Goal: Task Accomplishment & Management: Use online tool/utility

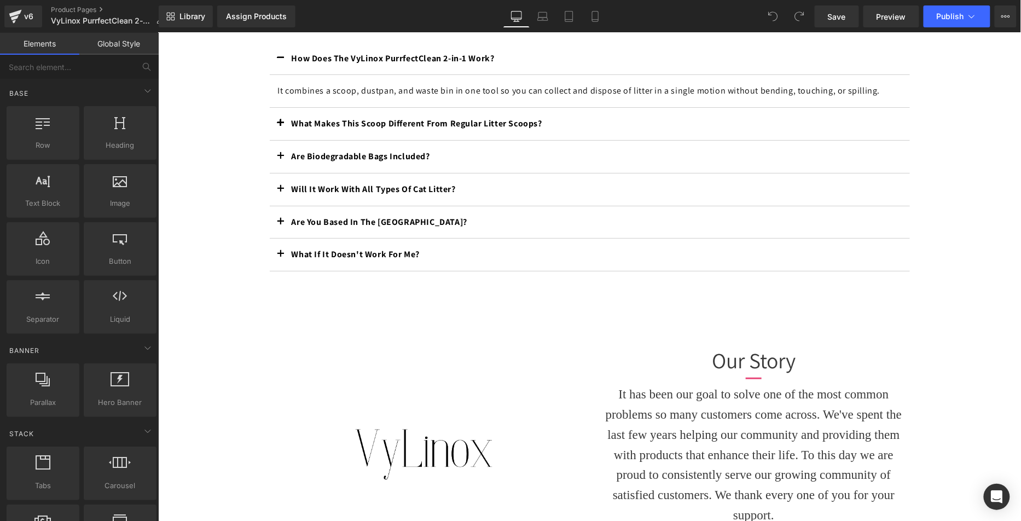
scroll to position [1935, 0]
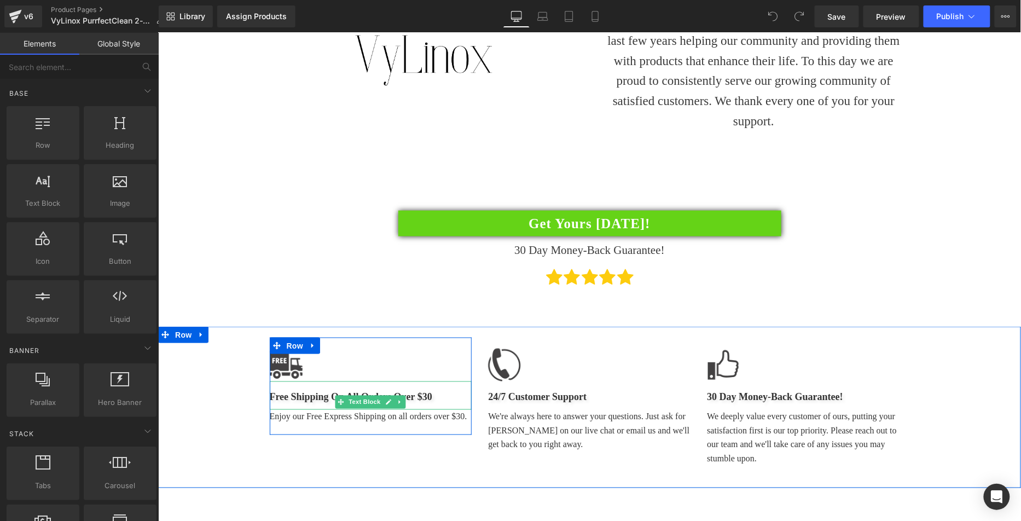
click at [405, 391] on b "Free Shipping On All Orders Over $30" at bounding box center [350, 396] width 163 height 11
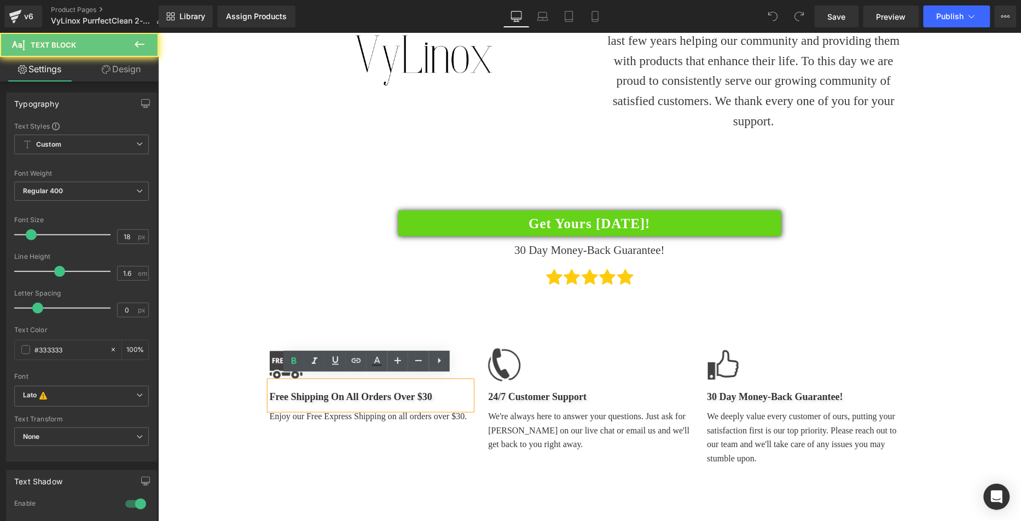
click at [420, 391] on b "Free Shipping On All Orders Over $30" at bounding box center [350, 396] width 163 height 11
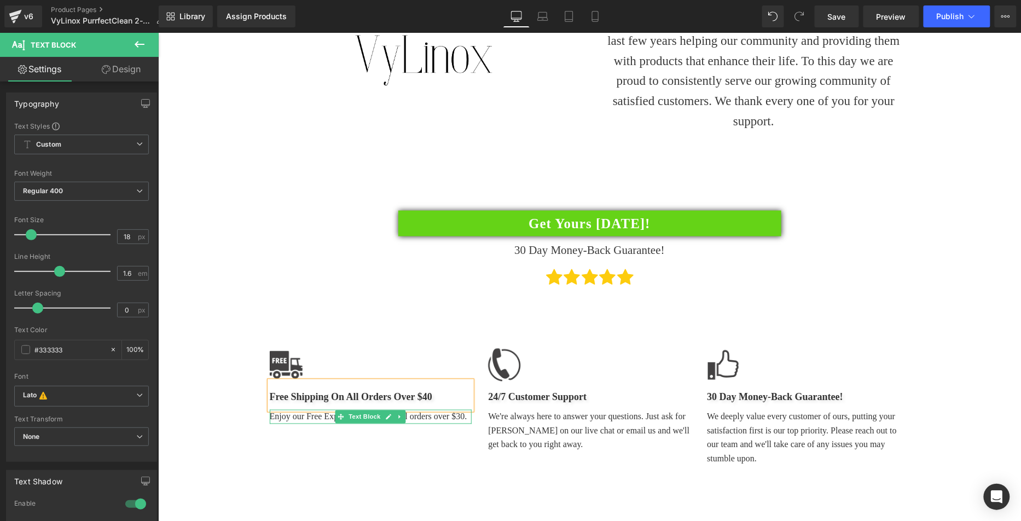
click at [429, 419] on div "Image Free Shipping On All Orders Over $40 Text Block Enjoy our Free Express Sh…" at bounding box center [370, 385] width 203 height 97
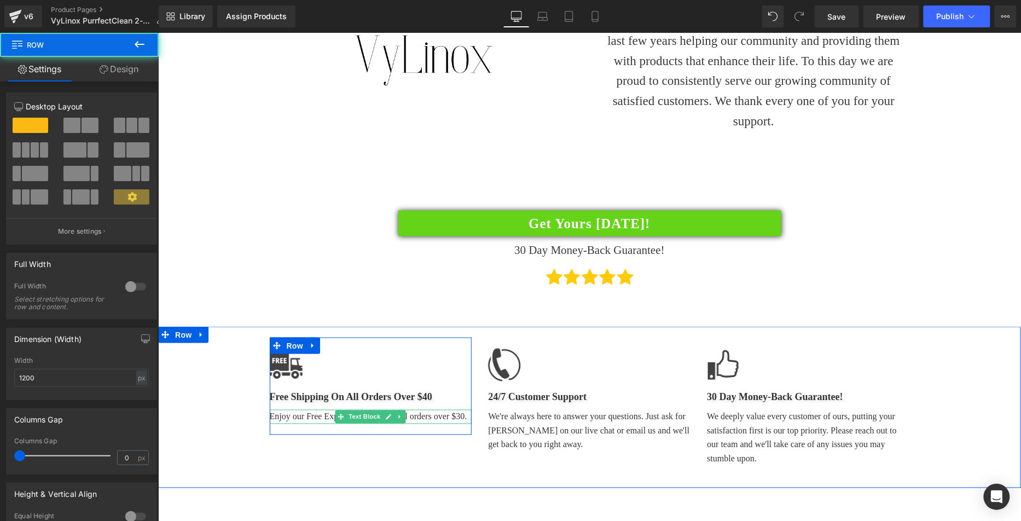
click at [446, 411] on p "Enjoy our Free Express Shipping on all orders over $30." at bounding box center [370, 416] width 203 height 14
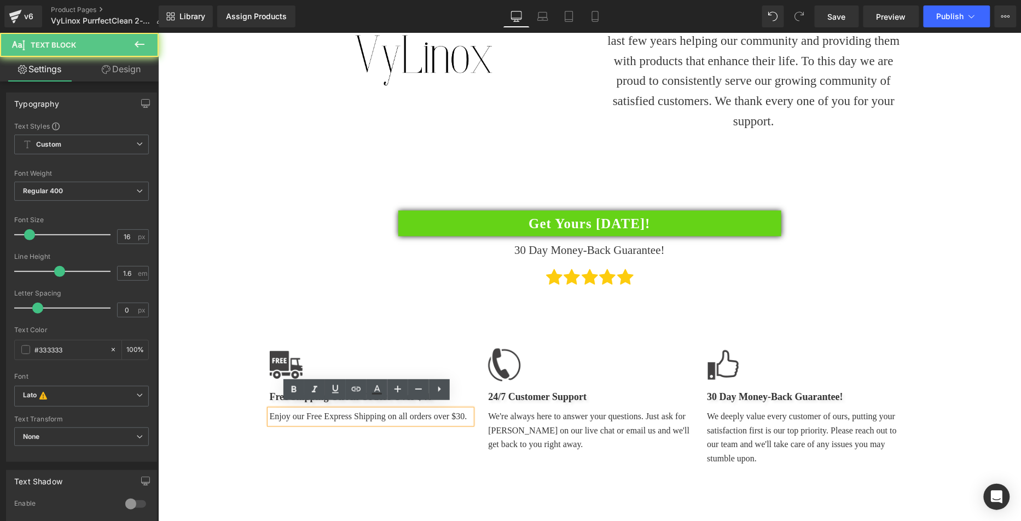
click at [454, 411] on p "Enjoy our Free Express Shipping on all orders over $30." at bounding box center [370, 416] width 203 height 14
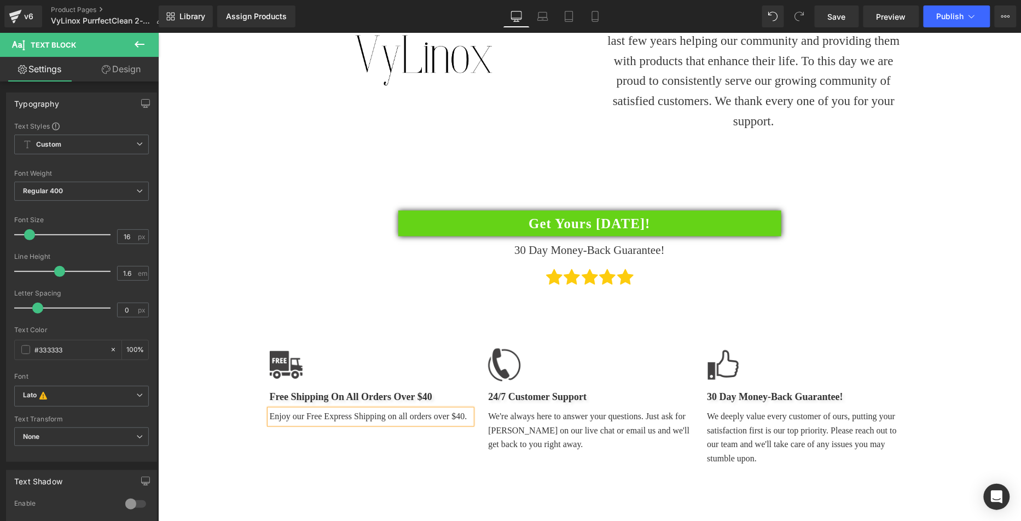
drag, startPoint x: 240, startPoint y: 219, endPoint x: 304, endPoint y: 244, distance: 68.6
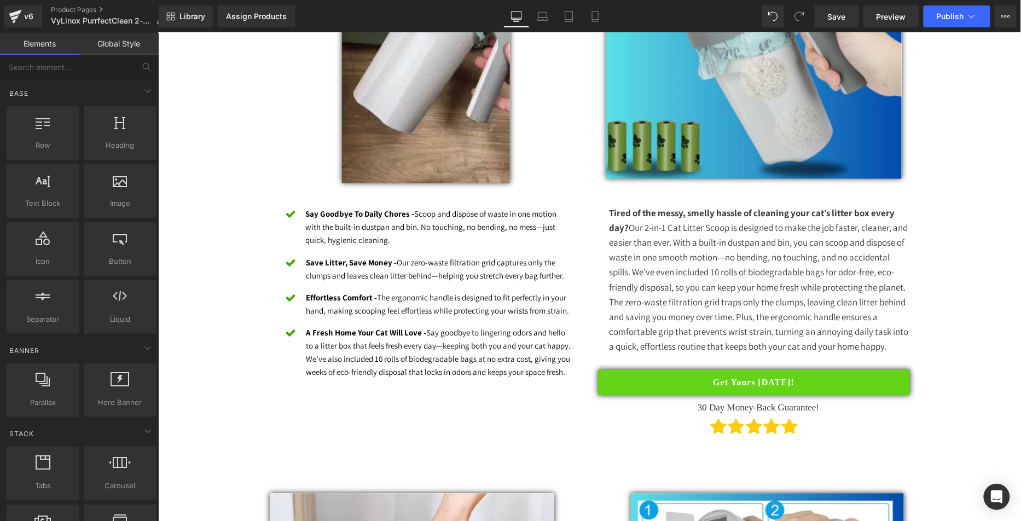
scroll to position [129, 0]
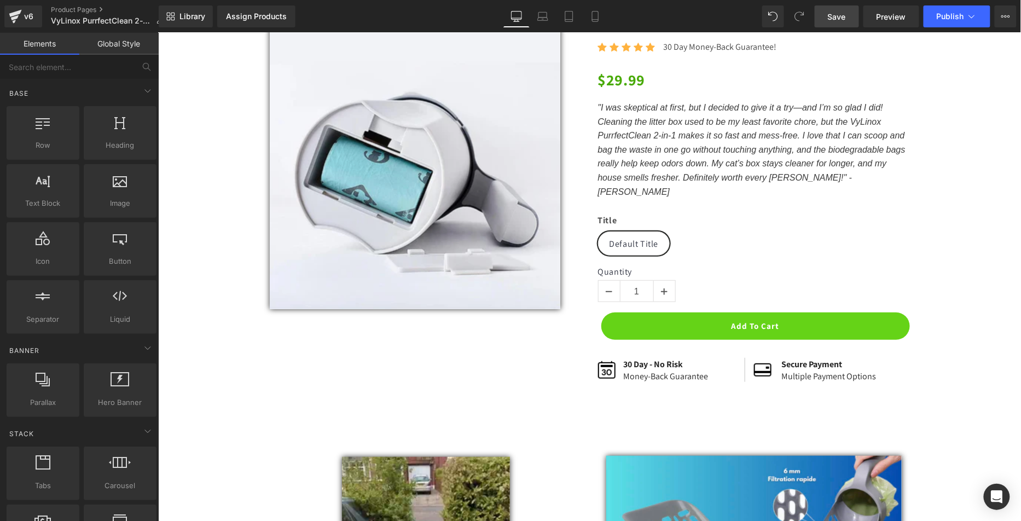
click at [842, 13] on span "Save" at bounding box center [837, 16] width 18 height 11
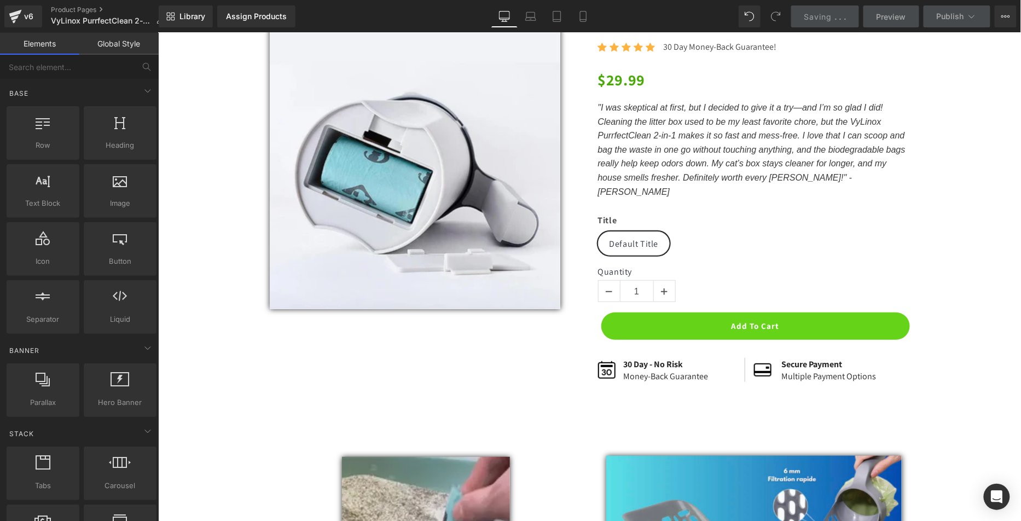
scroll to position [0, 0]
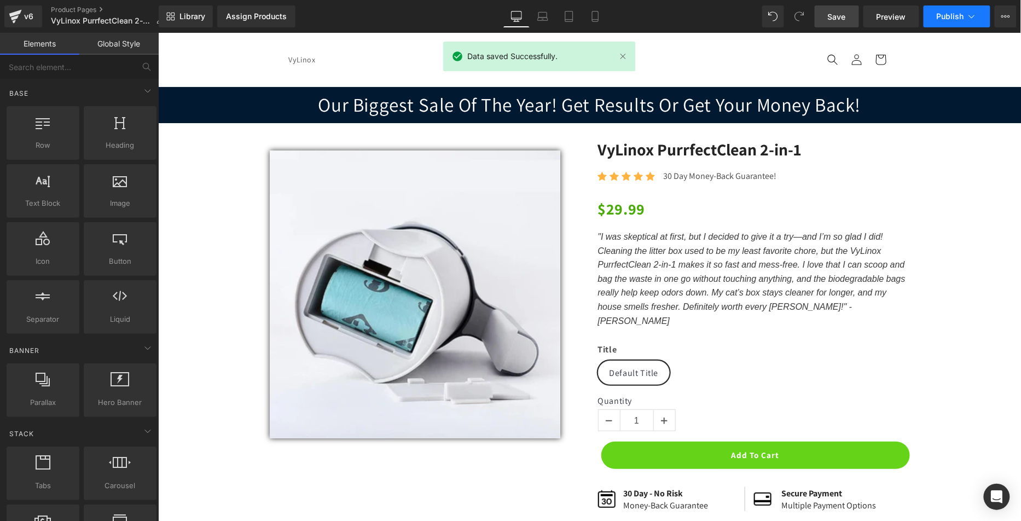
click at [954, 16] on span "Publish" at bounding box center [950, 16] width 27 height 9
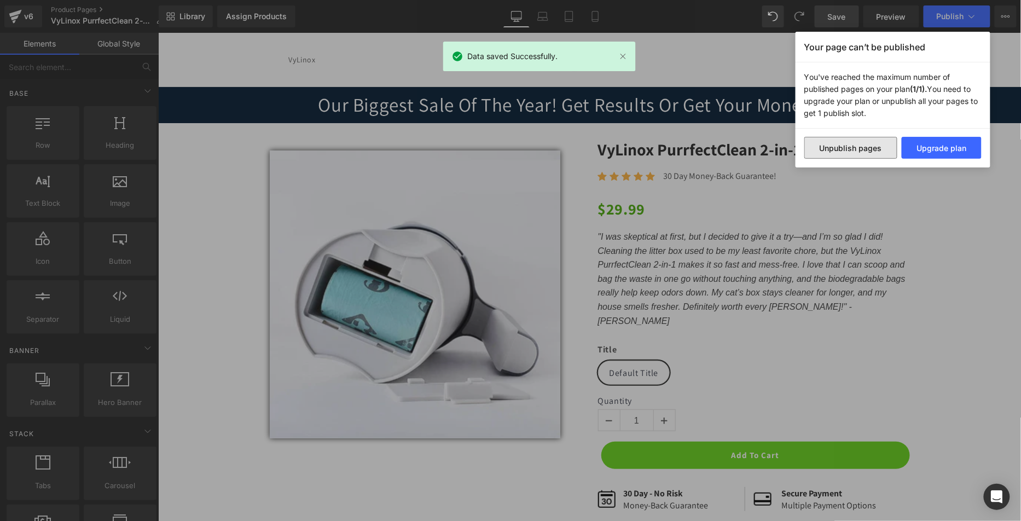
click at [868, 153] on button "Unpublish pages" at bounding box center [851, 148] width 93 height 22
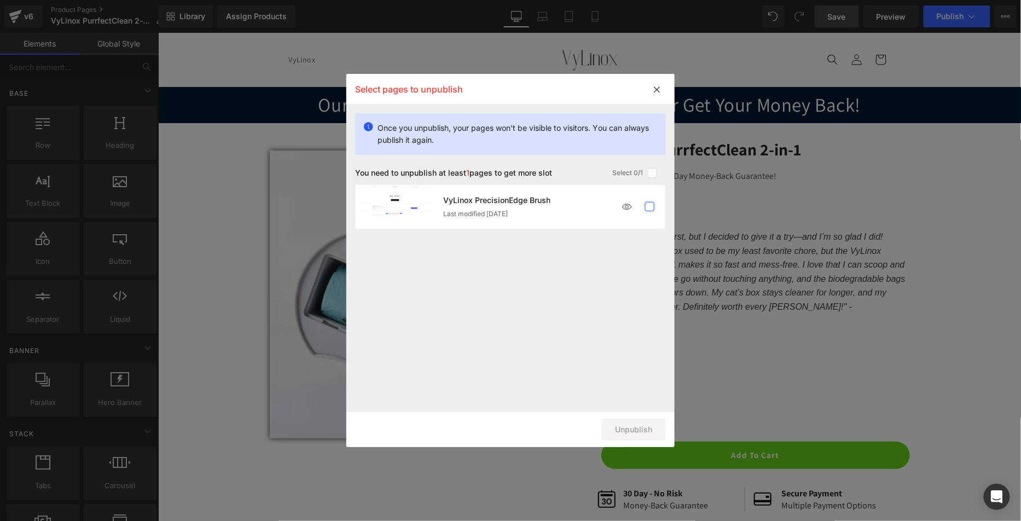
click at [650, 205] on label at bounding box center [650, 207] width 10 height 10
click at [650, 207] on input "checkbox" at bounding box center [650, 207] width 0 height 0
click at [610, 424] on button "Unpublish 1 pages" at bounding box center [618, 430] width 95 height 22
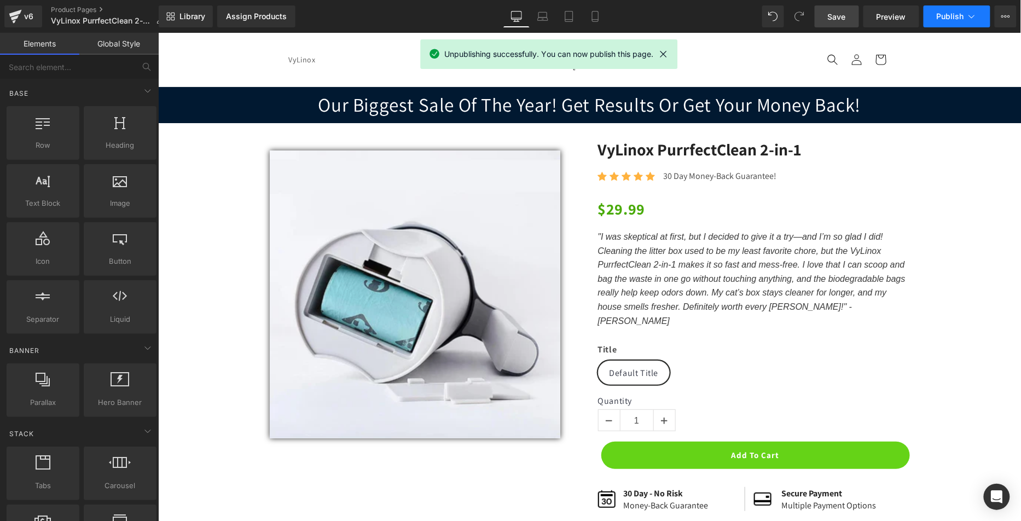
click at [988, 15] on button "Publish" at bounding box center [957, 16] width 67 height 22
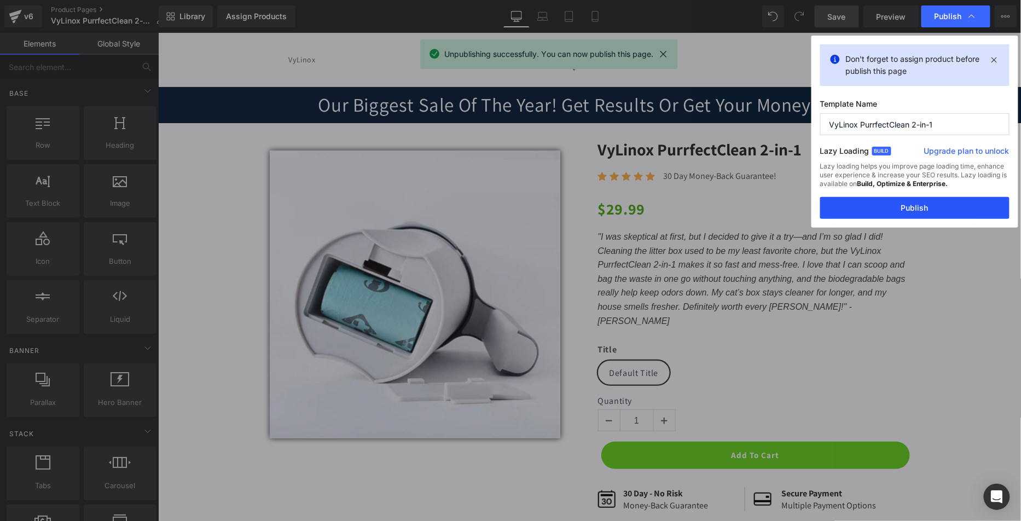
click at [903, 208] on button "Publish" at bounding box center [915, 208] width 189 height 22
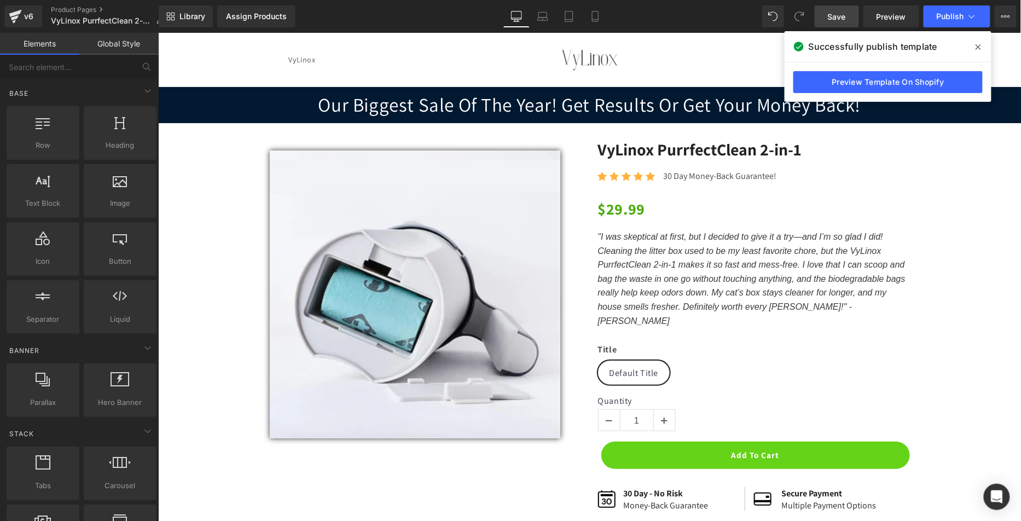
click at [980, 49] on icon at bounding box center [978, 47] width 5 height 9
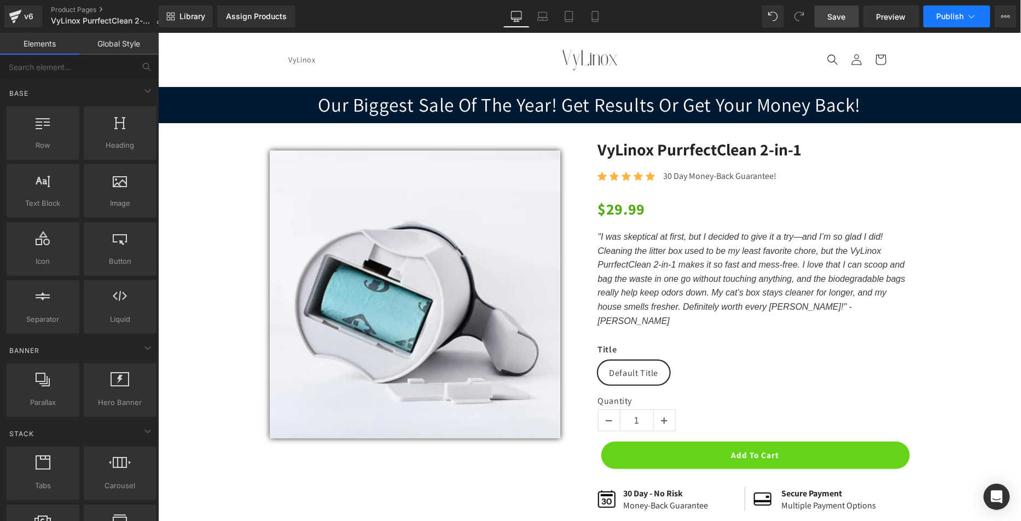
click at [971, 15] on icon at bounding box center [972, 16] width 11 height 11
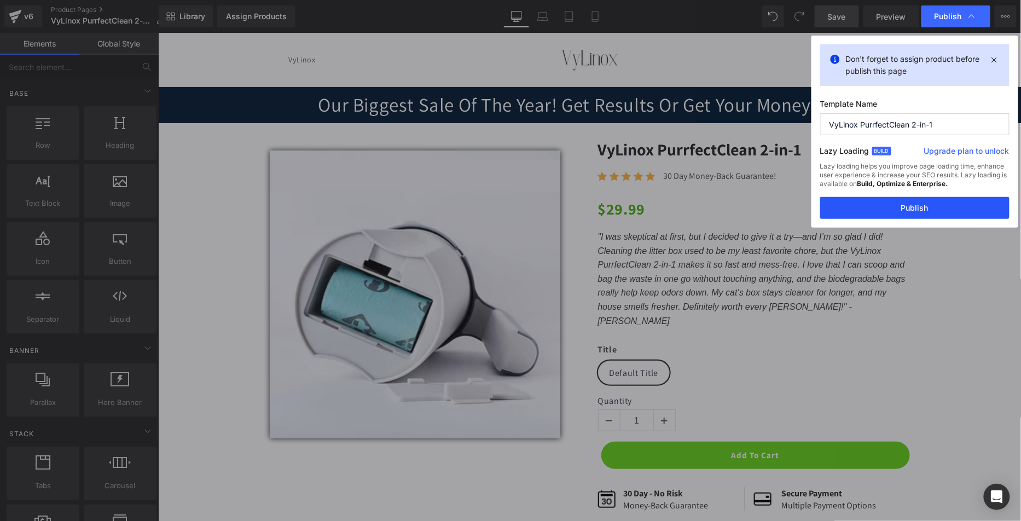
click at [919, 205] on button "Publish" at bounding box center [915, 208] width 189 height 22
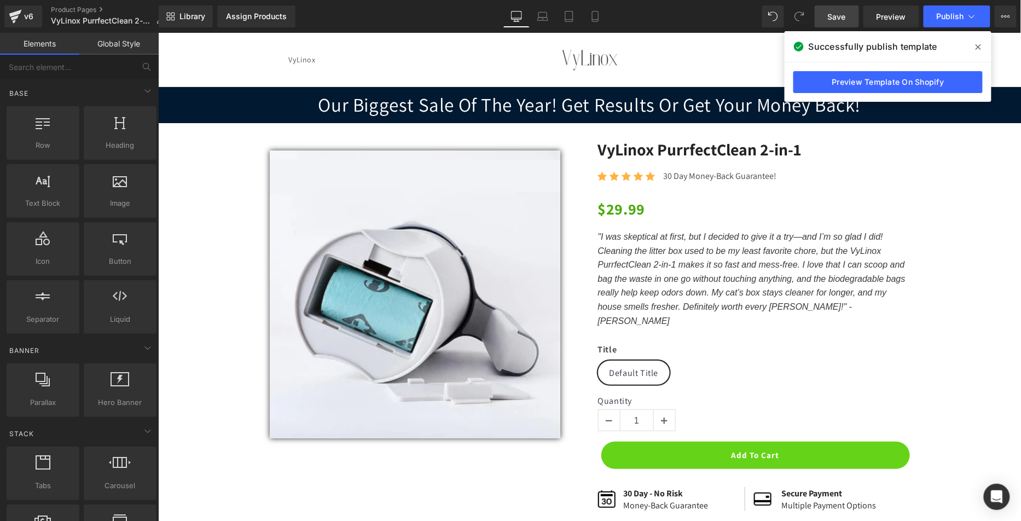
click at [980, 45] on icon at bounding box center [978, 46] width 5 height 5
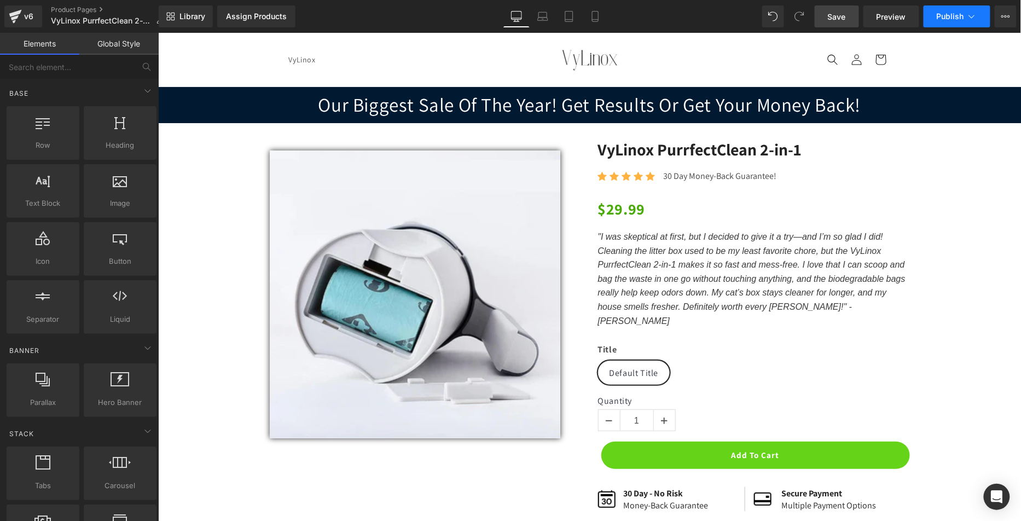
click at [963, 19] on span "Publish" at bounding box center [950, 16] width 27 height 9
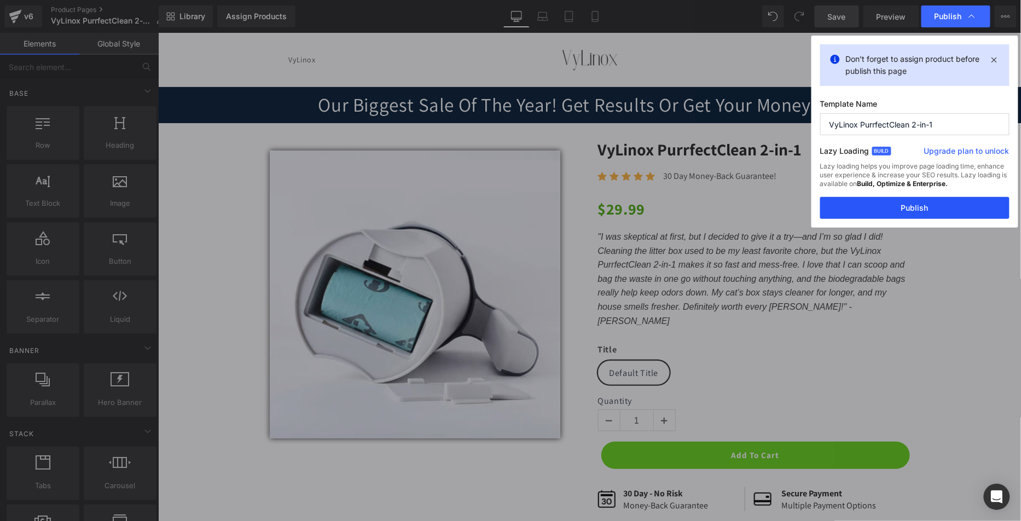
click at [936, 204] on button "Publish" at bounding box center [915, 208] width 189 height 22
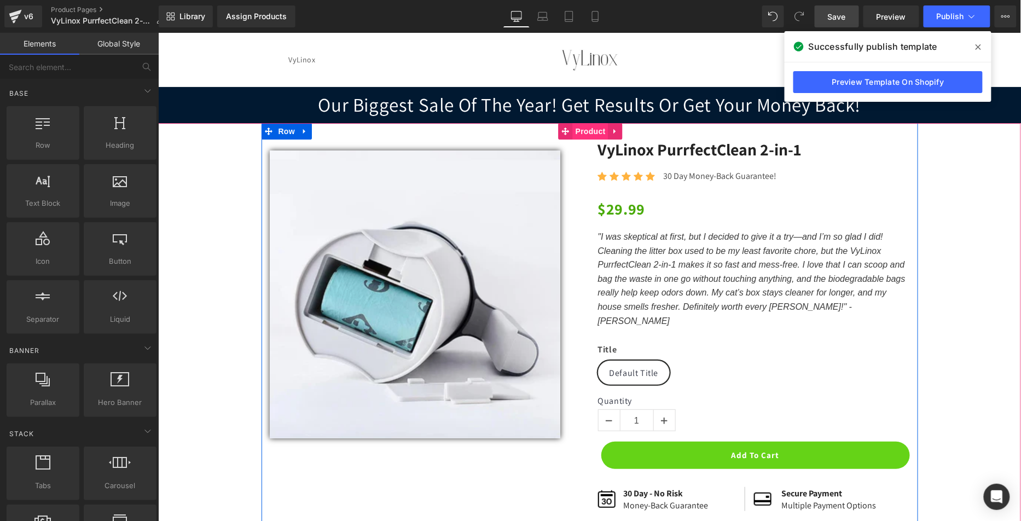
drag, startPoint x: 574, startPoint y: 140, endPoint x: 575, endPoint y: 130, distance: 9.4
click at [574, 139] on div "Sale Off (P) Image Row 39px" at bounding box center [425, 288] width 328 height 299
click at [575, 130] on span "Product" at bounding box center [591, 131] width 36 height 16
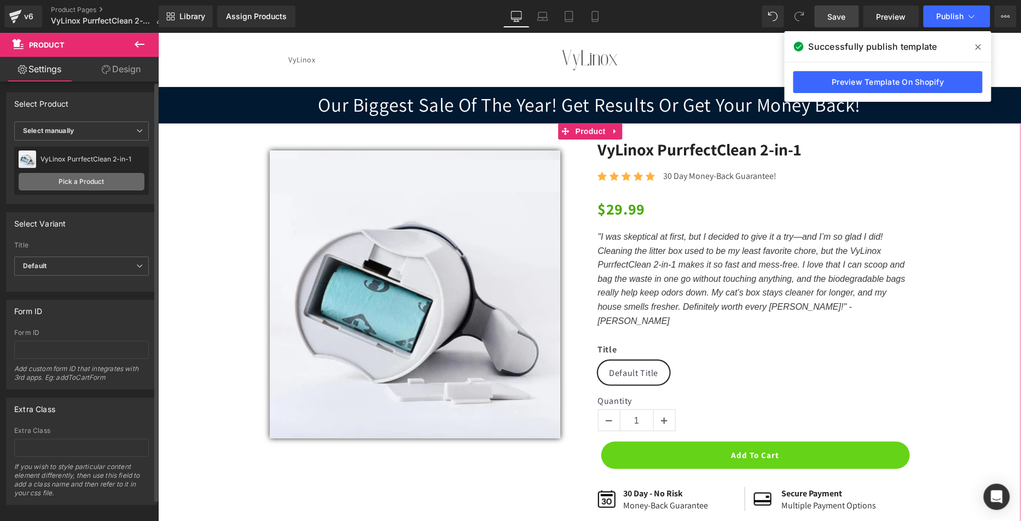
click at [69, 180] on link "Pick a Product" at bounding box center [82, 182] width 126 height 18
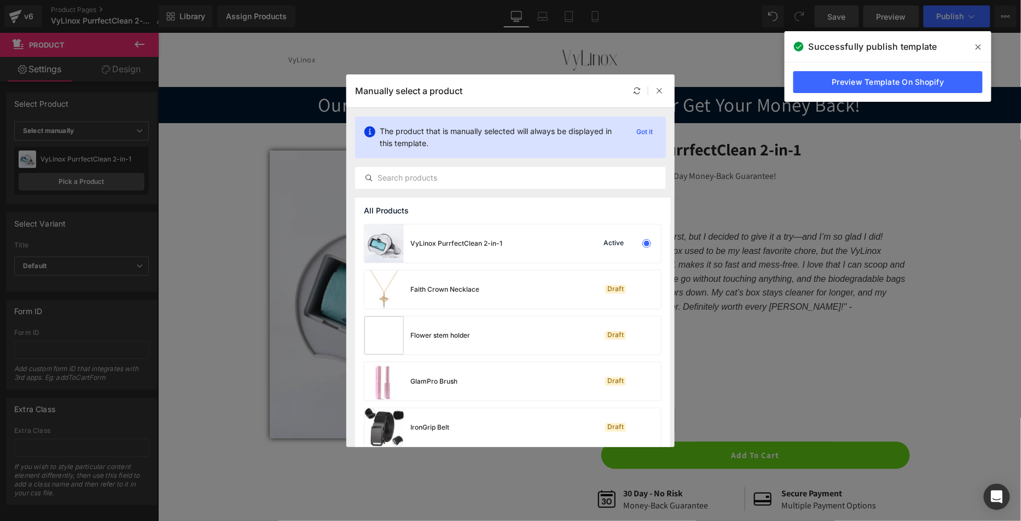
drag, startPoint x: 496, startPoint y: 294, endPoint x: 868, endPoint y: 19, distance: 462.7
click at [495, 293] on div "Faith Crown Necklace Draft" at bounding box center [513, 289] width 297 height 38
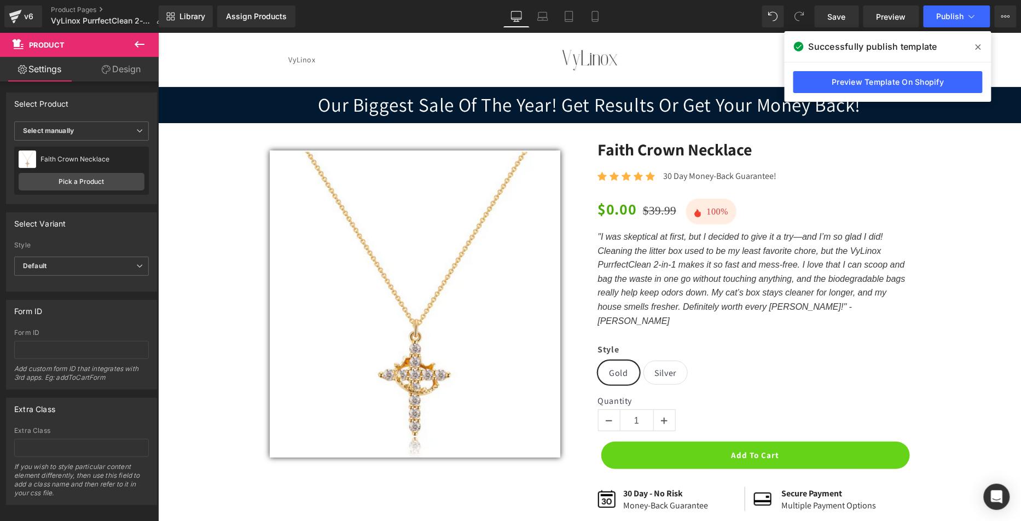
drag, startPoint x: 838, startPoint y: 16, endPoint x: 806, endPoint y: 30, distance: 34.8
click at [839, 15] on span "Save" at bounding box center [837, 16] width 18 height 11
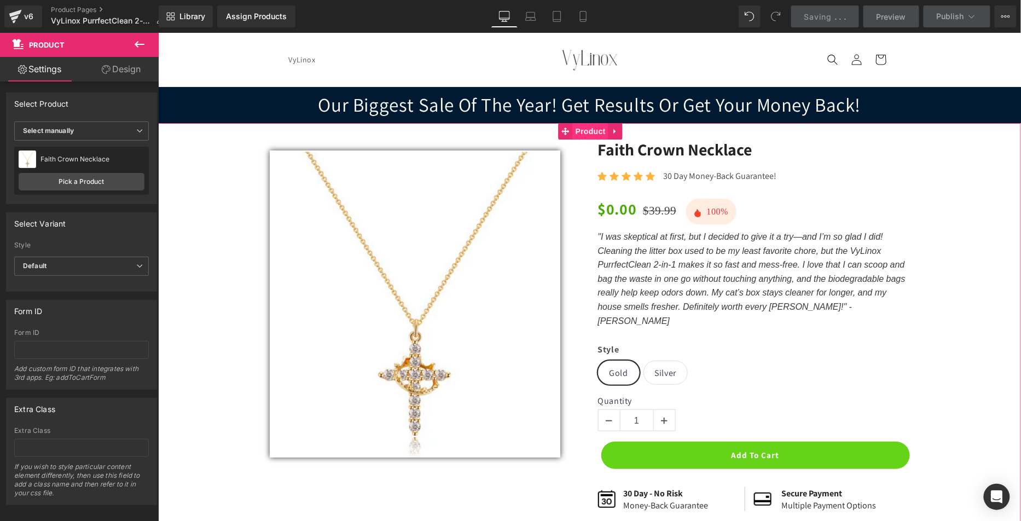
click at [586, 131] on span "Product" at bounding box center [591, 131] width 36 height 16
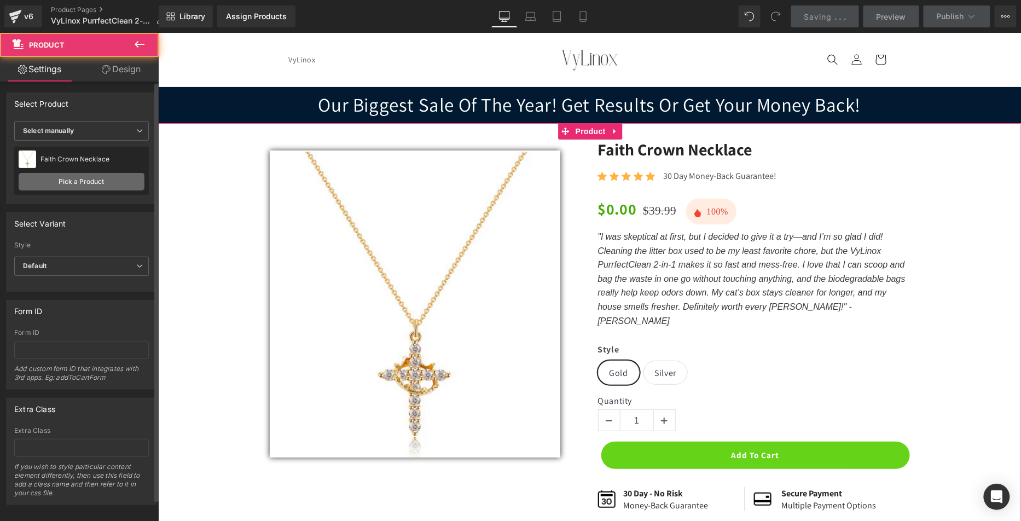
click at [59, 178] on link "Pick a Product" at bounding box center [82, 182] width 126 height 18
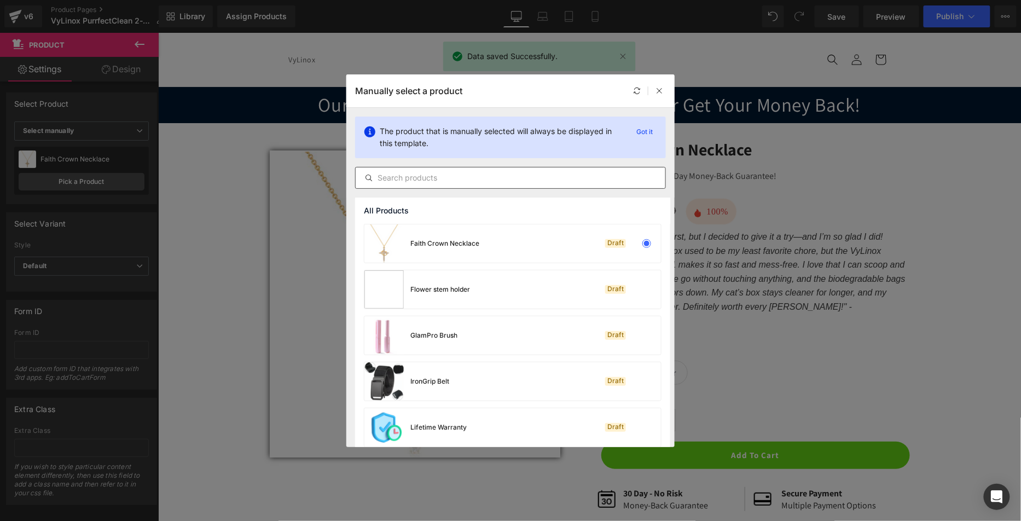
click at [441, 171] on input "text" at bounding box center [511, 177] width 310 height 13
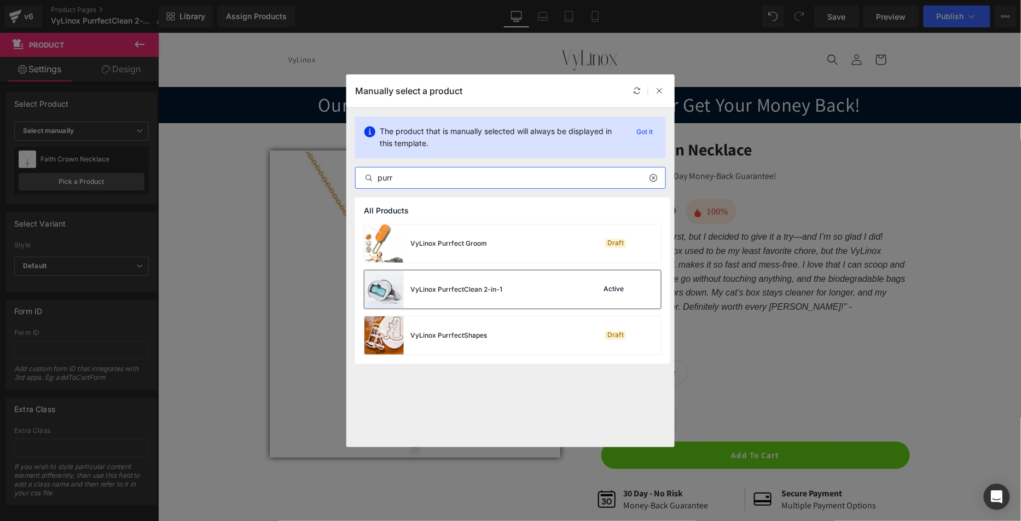
type input "purr"
click at [450, 292] on div "VyLinox PurrfectClean 2-in-1" at bounding box center [457, 290] width 92 height 10
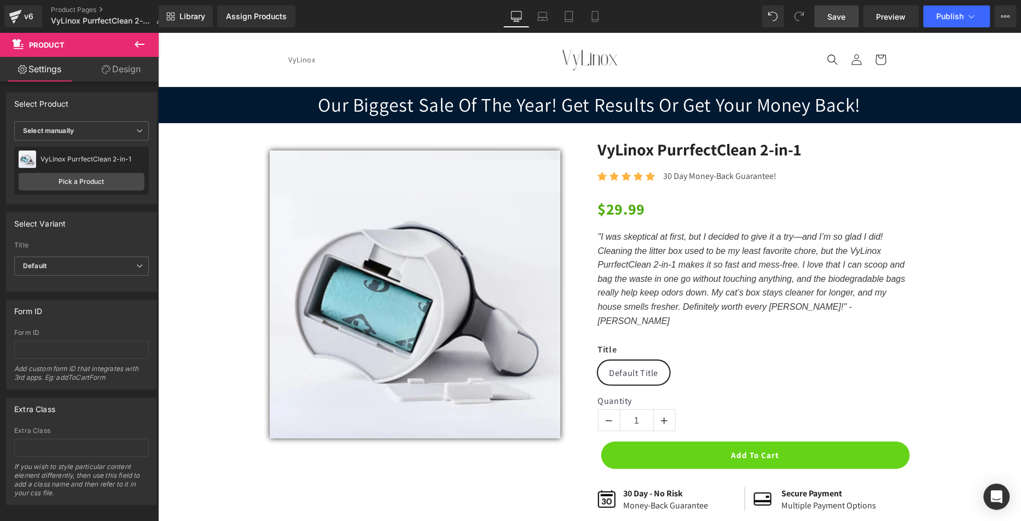
click at [836, 27] on link "Save" at bounding box center [837, 16] width 44 height 22
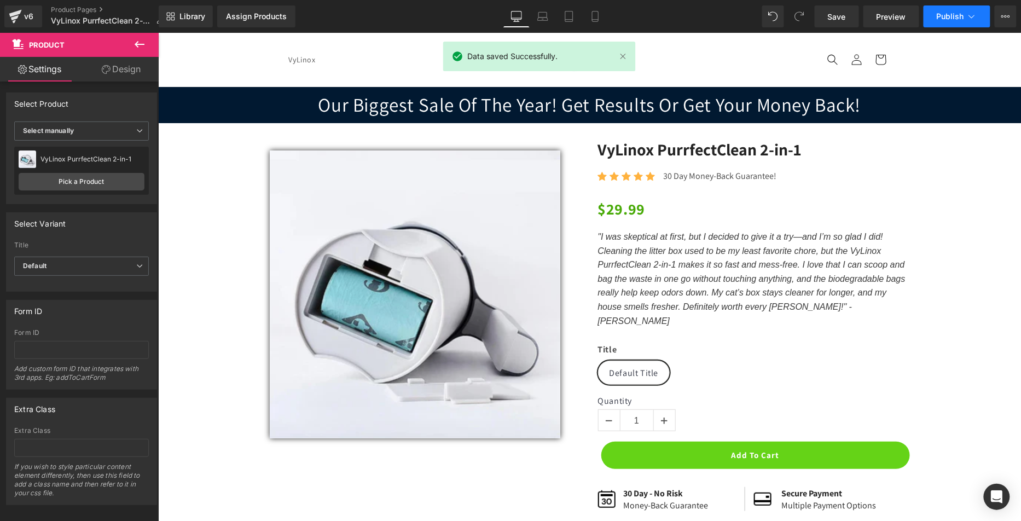
click at [954, 17] on span "Publish" at bounding box center [950, 16] width 27 height 9
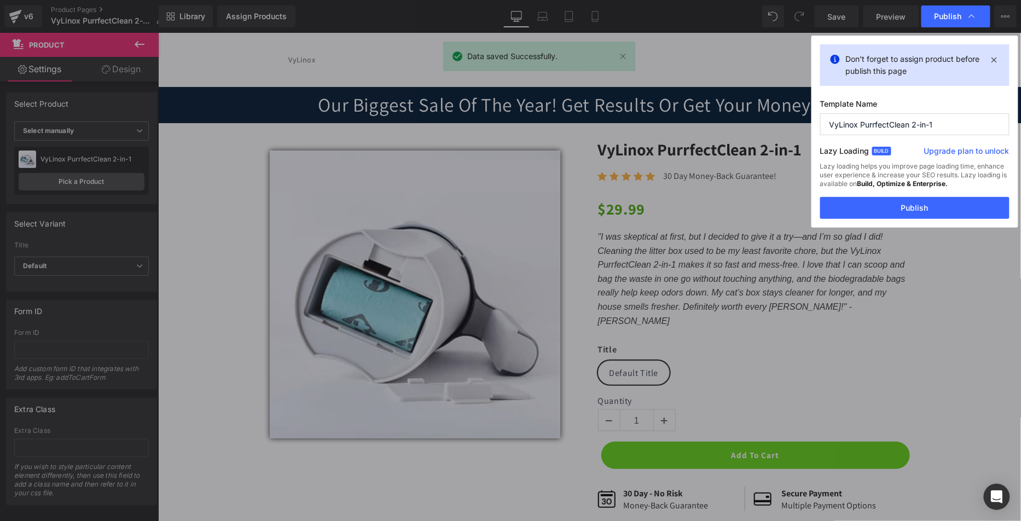
click at [926, 194] on div "Lazy loading helps you improve page loading time, enhance user experience & inc…" at bounding box center [915, 179] width 189 height 35
click at [917, 204] on button "Publish" at bounding box center [915, 208] width 189 height 22
